Goal: Find specific page/section

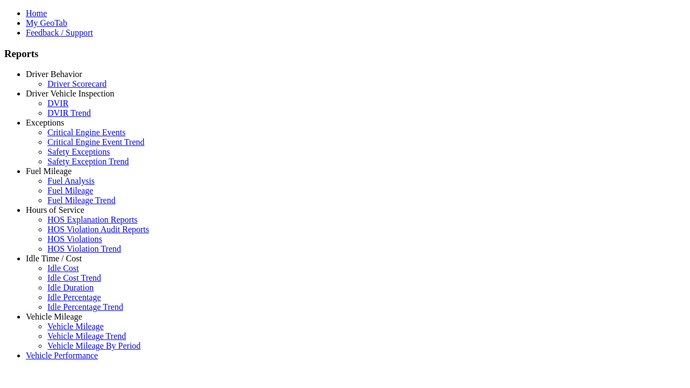
click at [62, 263] on link "Idle Time / Cost" at bounding box center [54, 258] width 56 height 9
click at [70, 293] on link "Idle Percentage" at bounding box center [73, 297] width 53 height 9
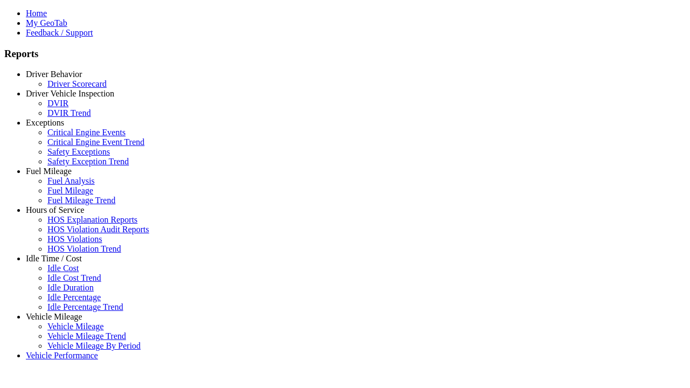
select select "**"
type input "**********"
